Goal: Task Accomplishment & Management: Complete application form

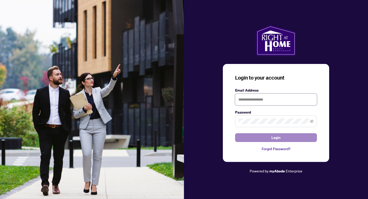
type input "**********"
click at [276, 137] on span "Login" at bounding box center [275, 137] width 9 height 8
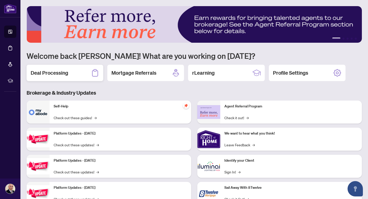
click at [45, 73] on h2 "Deal Processing" at bounding box center [50, 72] width 38 height 7
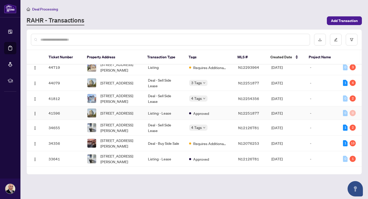
scroll to position [51, 0]
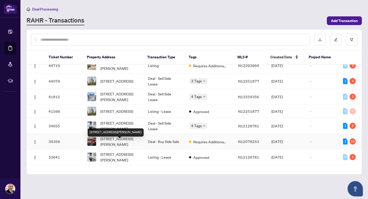
click at [105, 145] on span "[STREET_ADDRESS][PERSON_NAME]" at bounding box center [119, 141] width 39 height 11
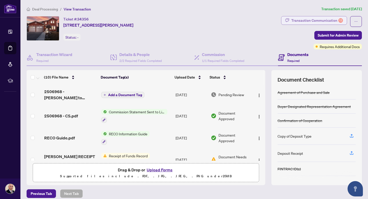
click at [310, 20] on div "Transaction Communication 13" at bounding box center [317, 20] width 52 height 8
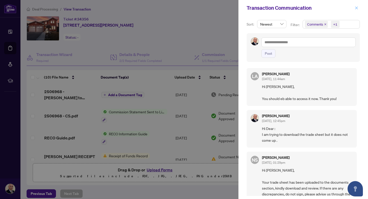
click at [355, 8] on icon "close" at bounding box center [356, 8] width 4 height 4
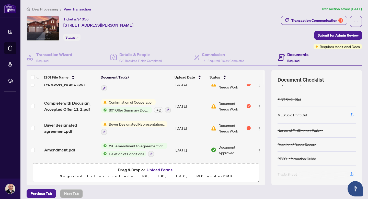
scroll to position [75, 0]
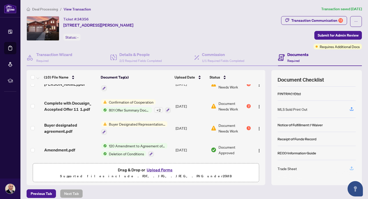
click at [352, 167] on icon "button" at bounding box center [351, 168] width 5 height 5
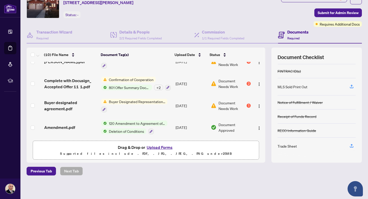
click at [287, 146] on div "Trade Sheet" at bounding box center [286, 146] width 19 height 6
click at [308, 160] on div "Document Checklist Agreement of Purchase and Sale Buyer Designated Representati…" at bounding box center [316, 104] width 90 height 115
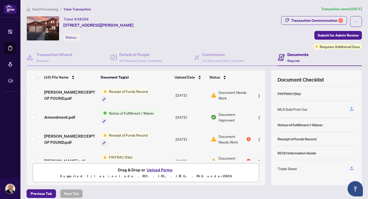
scroll to position [70, 0]
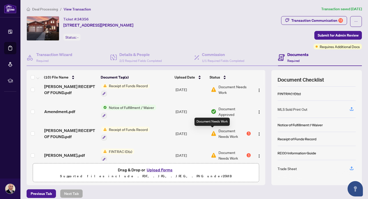
click at [213, 131] on img at bounding box center [214, 133] width 6 height 6
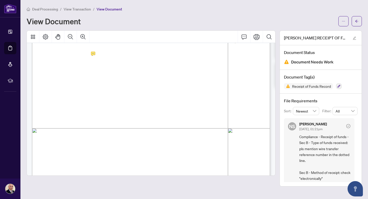
scroll to position [117, 0]
click at [176, 108] on span "�" at bounding box center [176, 108] width 6 height 4
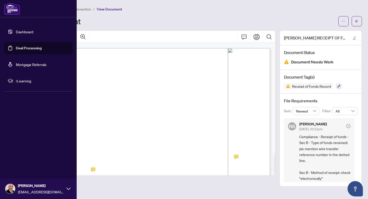
click at [24, 30] on link "Dashboard" at bounding box center [24, 31] width 17 height 5
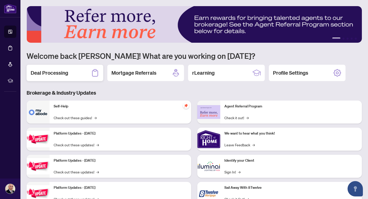
click at [63, 74] on h2 "Deal Processing" at bounding box center [50, 72] width 38 height 7
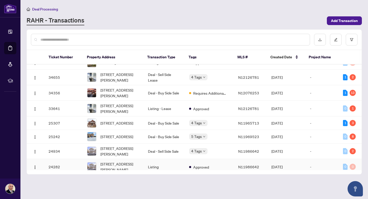
scroll to position [99, 0]
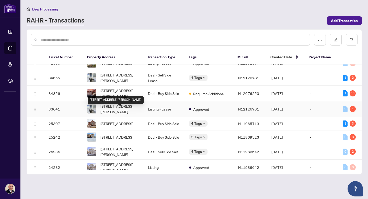
click at [109, 98] on div "[STREET_ADDRESS][PERSON_NAME]" at bounding box center [116, 100] width 56 height 8
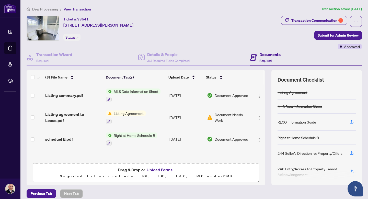
click at [310, 138] on div "Right at Home Schedule B" at bounding box center [297, 137] width 41 height 6
click at [350, 120] on icon "button" at bounding box center [351, 121] width 5 height 5
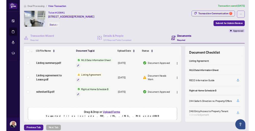
scroll to position [0, 0]
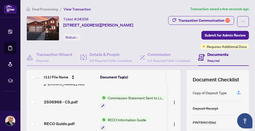
scroll to position [55, 0]
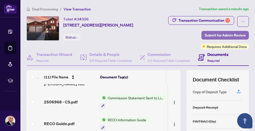
click at [216, 34] on span "Submit for Admin Review" at bounding box center [225, 35] width 41 height 8
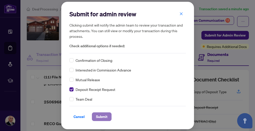
click at [102, 116] on span "Submit" at bounding box center [101, 117] width 11 height 8
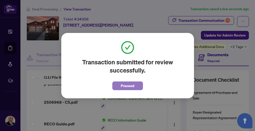
click at [126, 86] on span "Proceed" at bounding box center [128, 86] width 14 height 8
